Goal: Information Seeking & Learning: Understand process/instructions

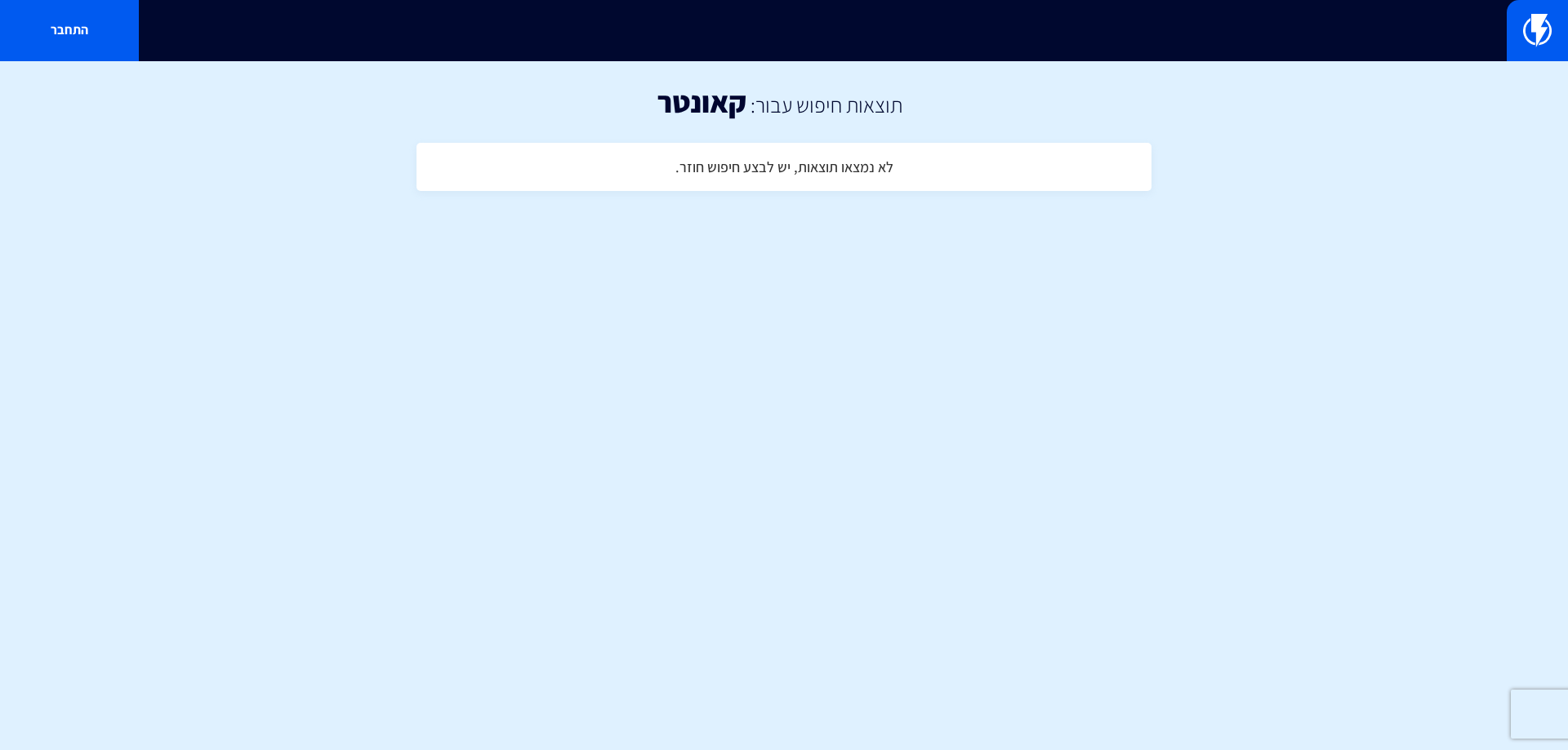
drag, startPoint x: 867, startPoint y: 168, endPoint x: 876, endPoint y: 166, distance: 9.2
click at [866, 168] on h4 "לא נמצאו תוצאות, יש לבצע חיפוש חוזר." at bounding box center [784, 167] width 218 height 16
click at [1558, 10] on link at bounding box center [1537, 31] width 61 height 61
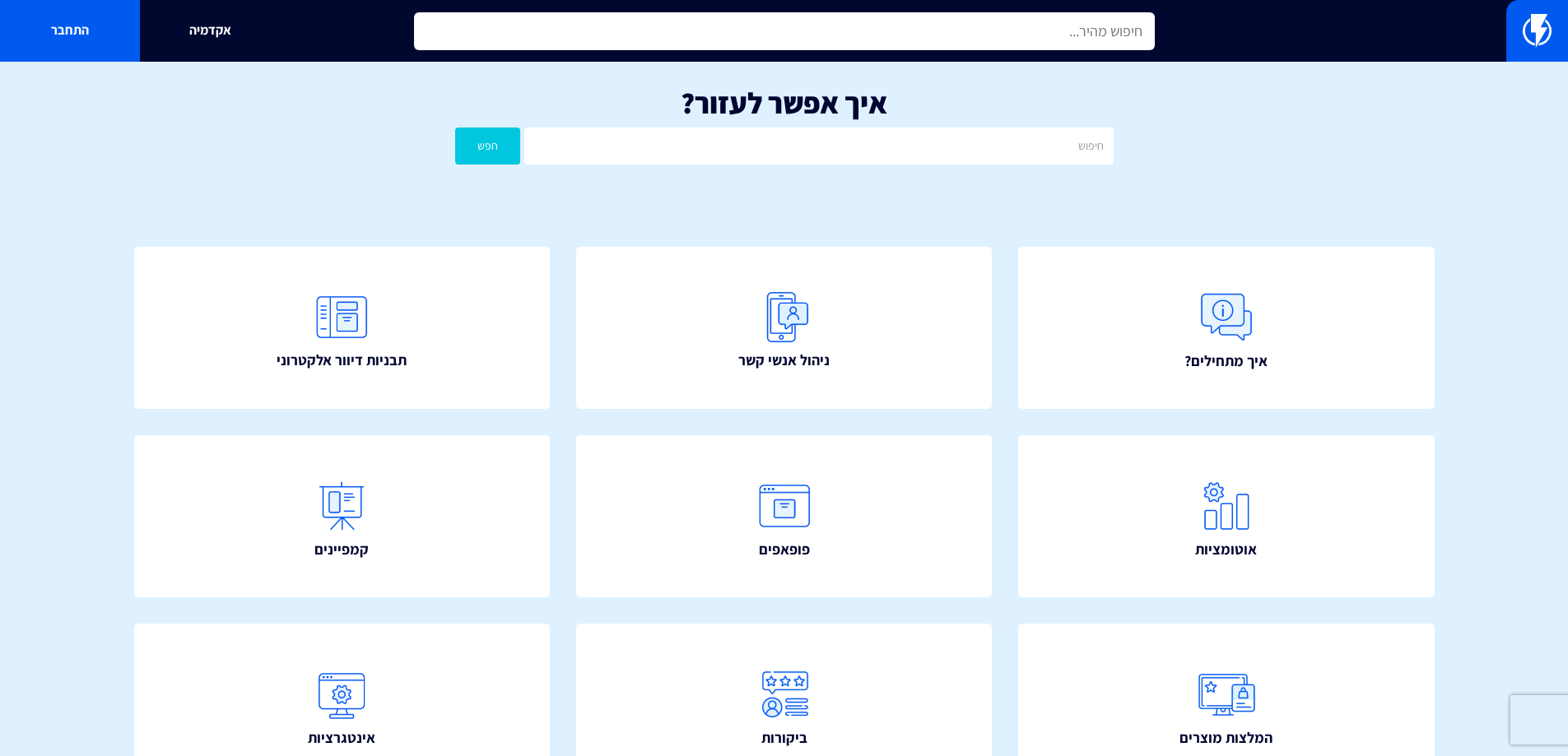
click at [985, 35] on input "text" at bounding box center [784, 31] width 740 height 38
drag, startPoint x: 1055, startPoint y: 32, endPoint x: 1208, endPoint y: 26, distance: 153.1
click at [1208, 26] on div "counter אקדמיה התחבר" at bounding box center [784, 31] width 1568 height 62
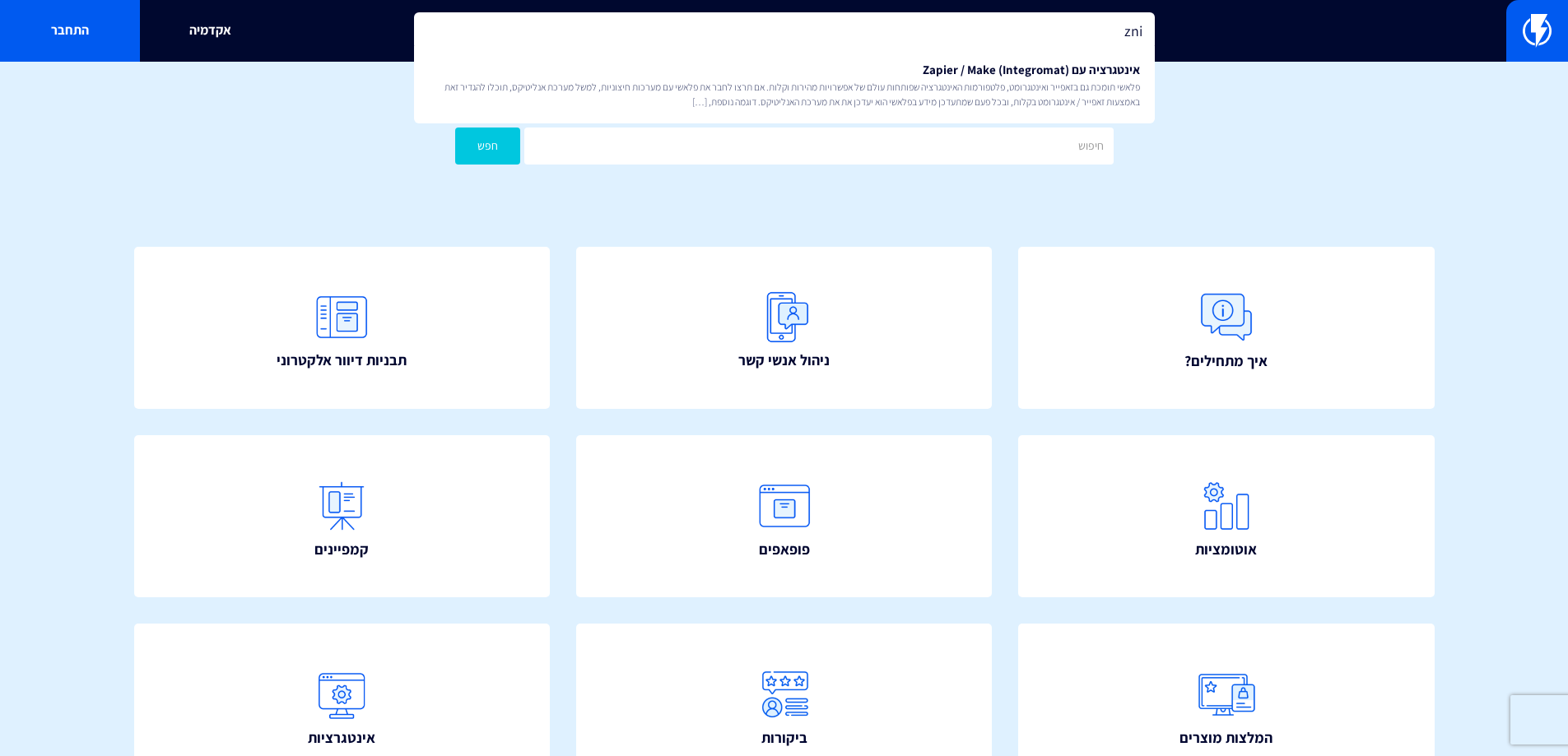
type input "zni"
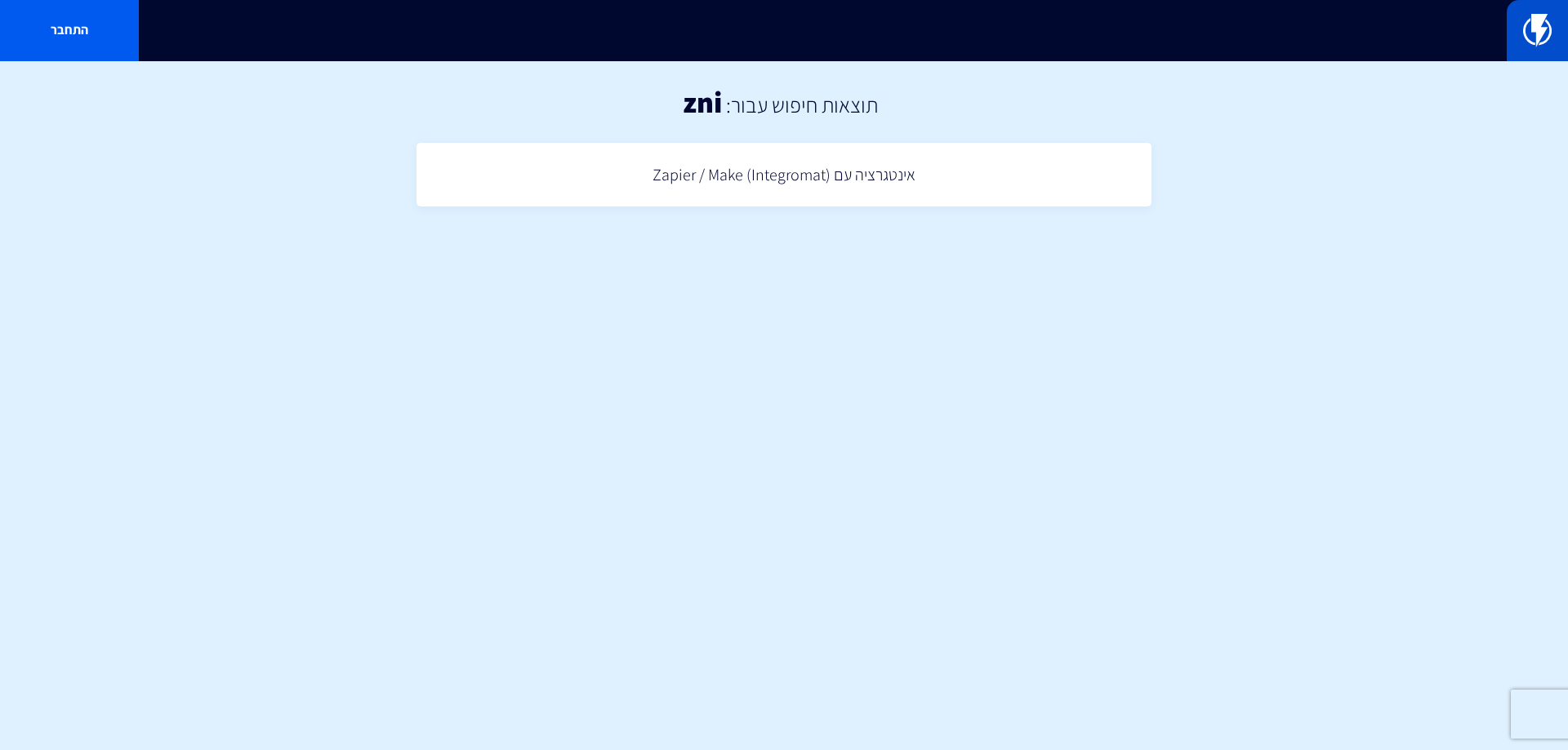
click at [1567, 22] on link at bounding box center [1537, 31] width 61 height 61
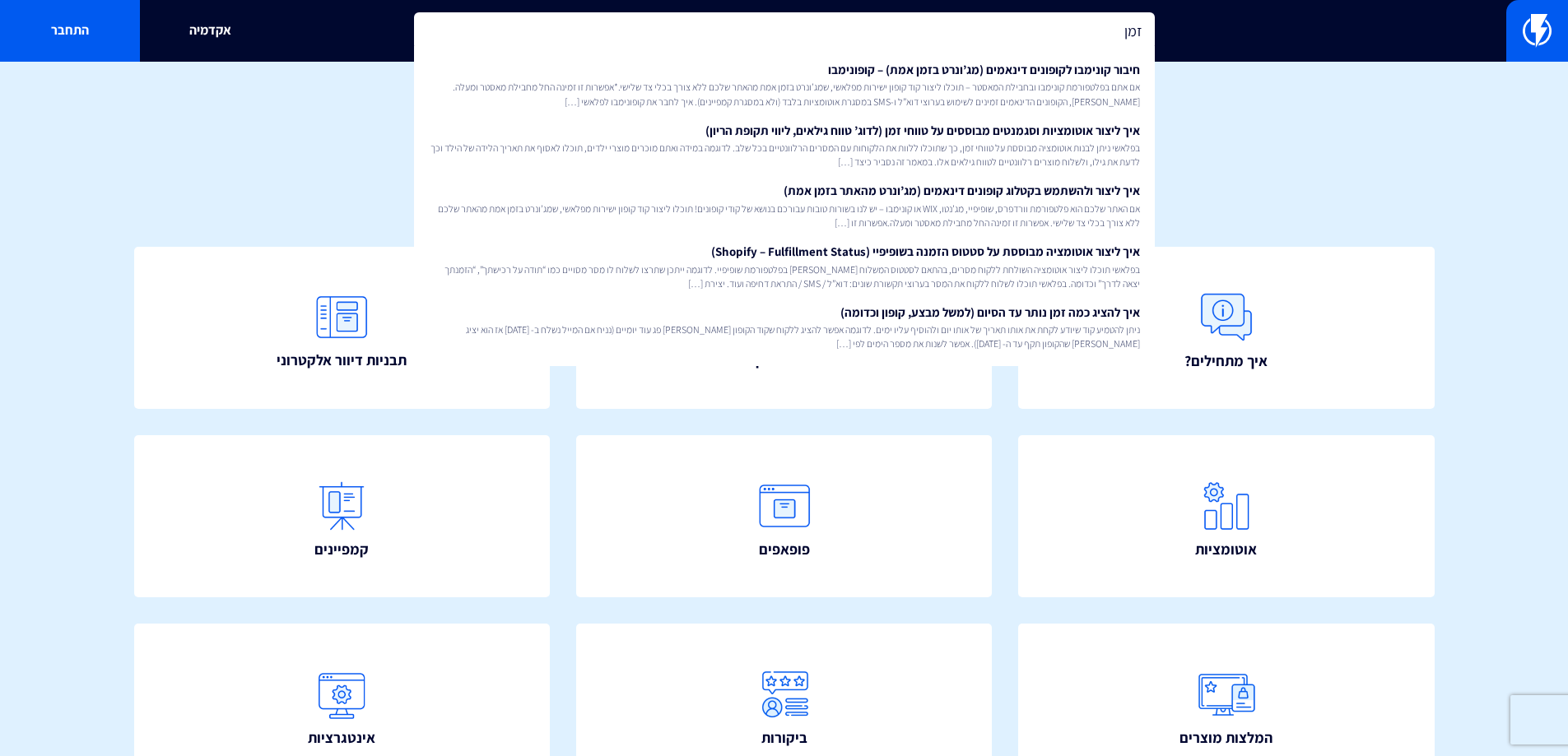
type input "זמן"
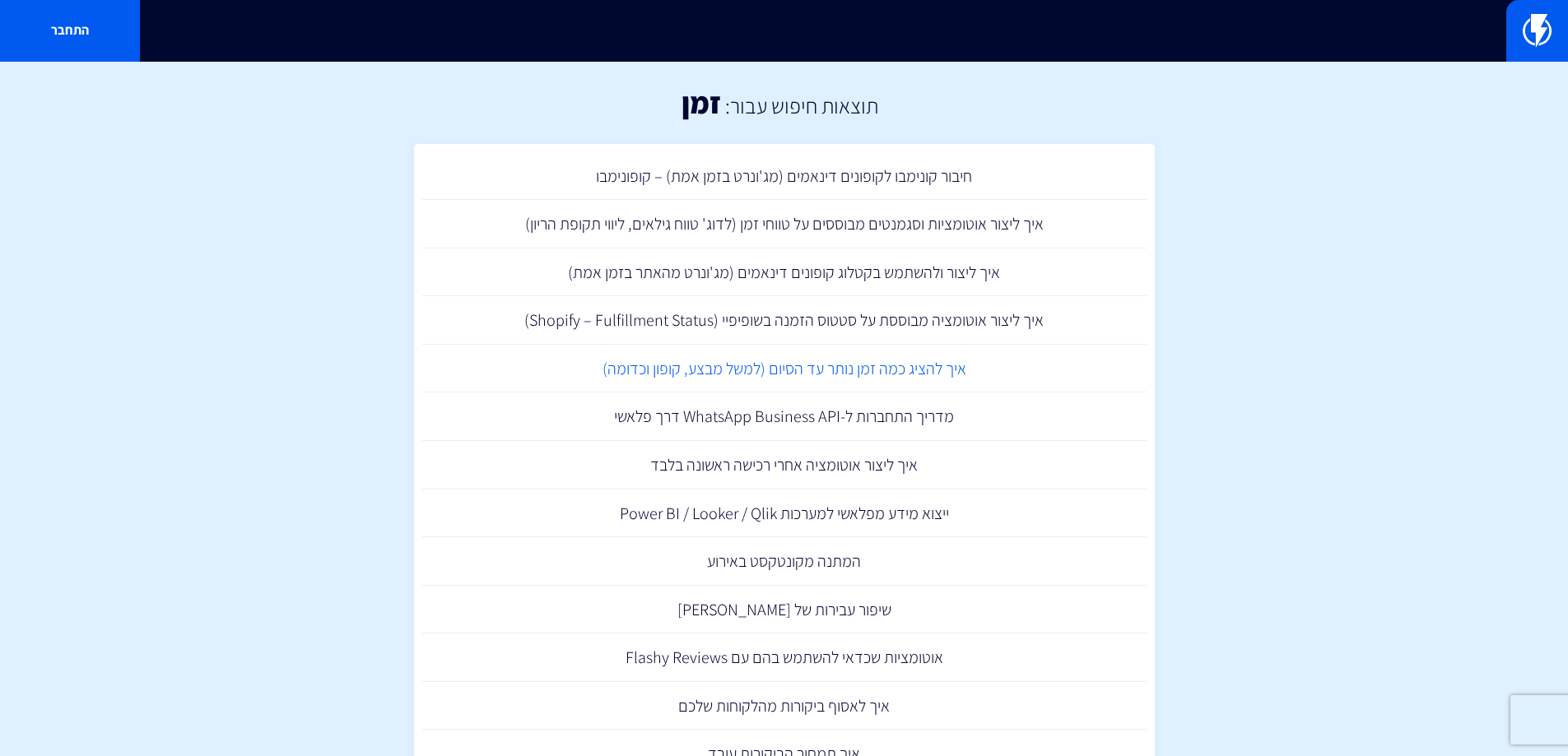
click at [826, 363] on link "איך להציג כמה זמן נותר עד הסיום (למשל מבצע, קופון וכדומה)" at bounding box center [784, 369] width 724 height 48
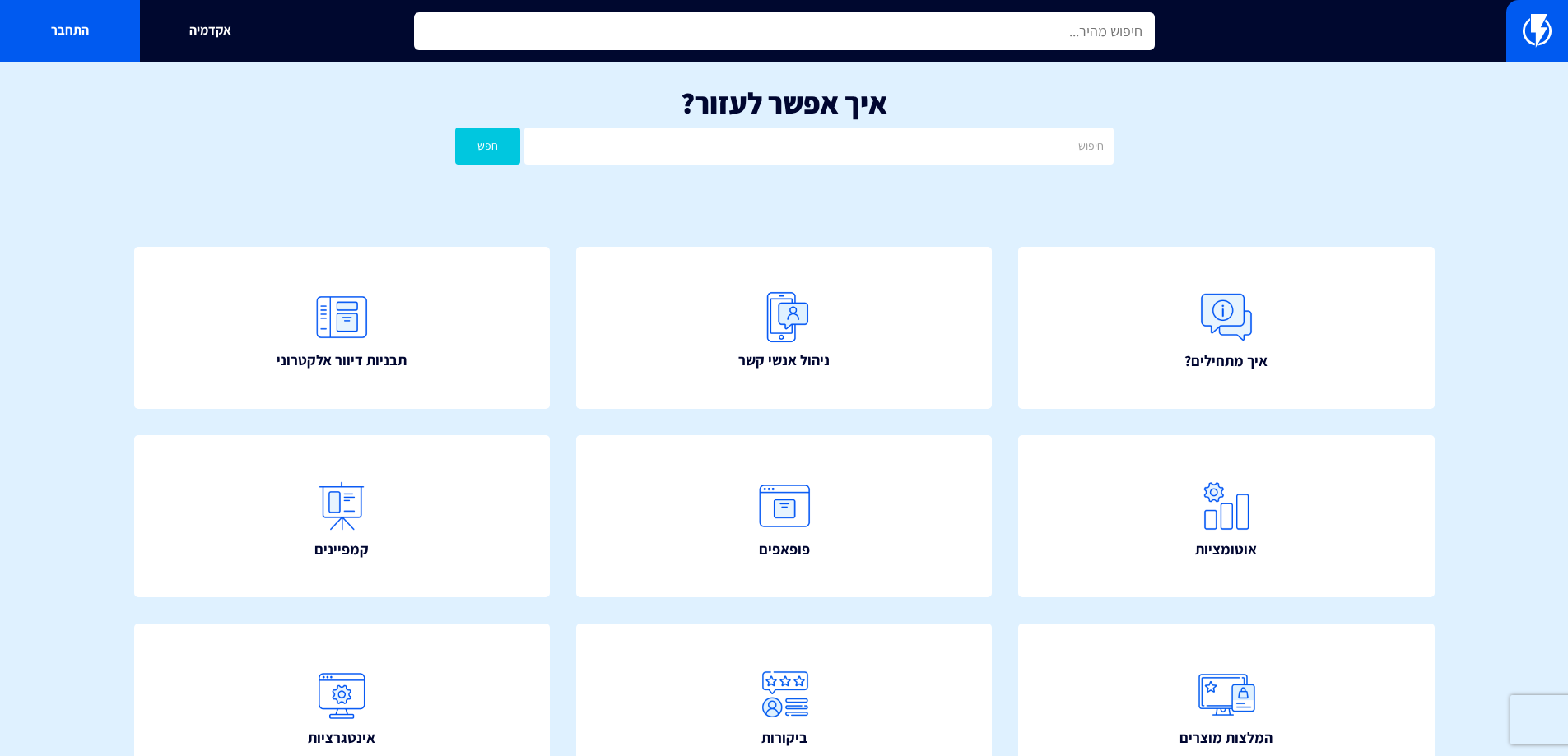
click at [1037, 27] on input "text" at bounding box center [784, 31] width 740 height 38
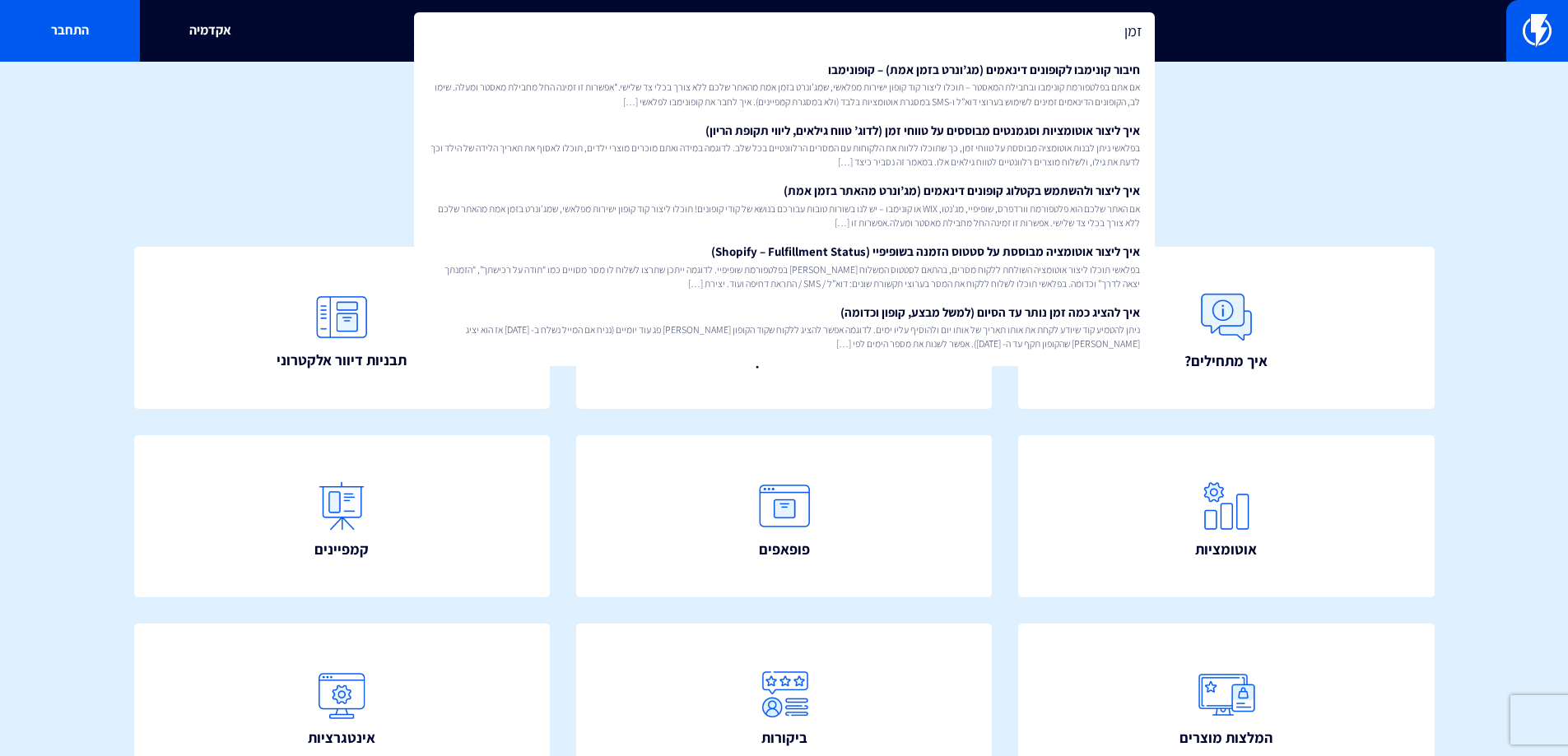
type input "זמן"
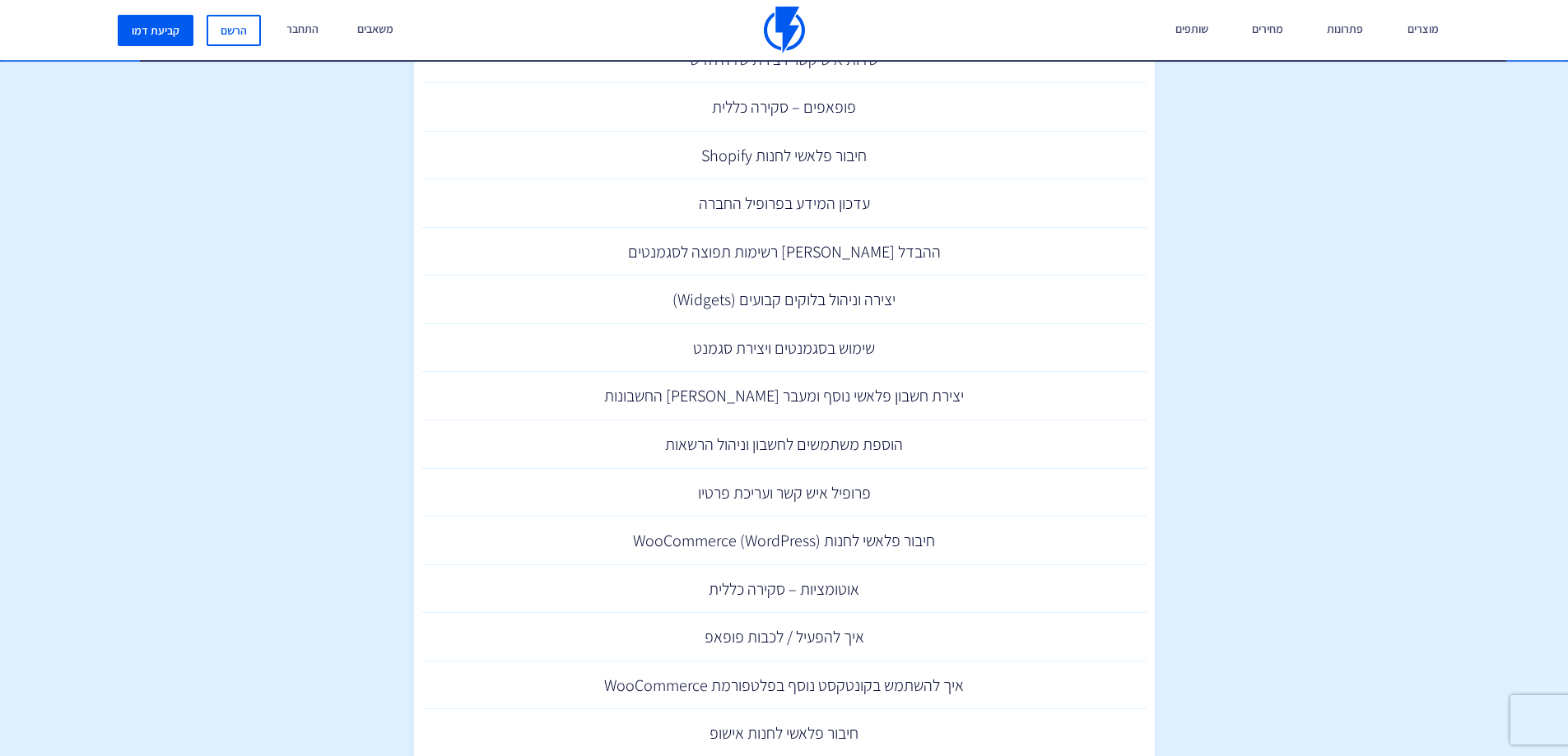
scroll to position [4115, 0]
